Goal: Navigation & Orientation: Go to known website

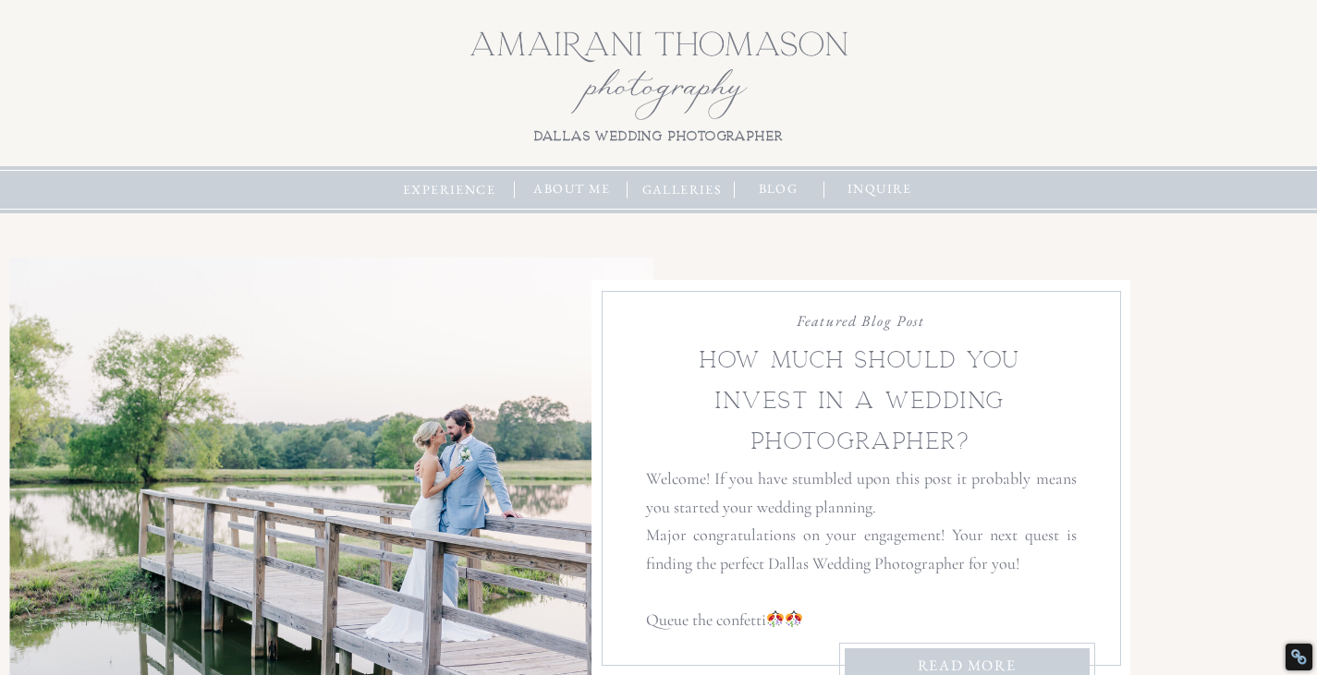
click at [468, 190] on nav "experience" at bounding box center [449, 190] width 101 height 20
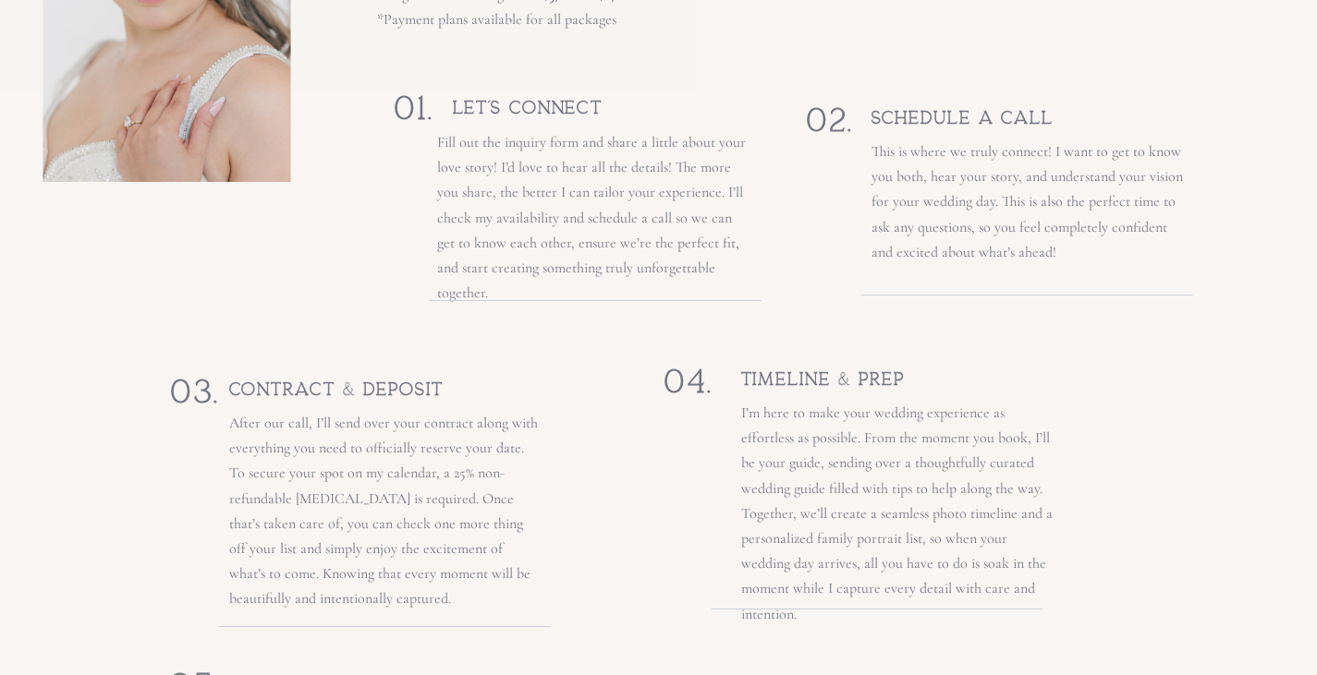
scroll to position [2304, 0]
